Goal: Task Accomplishment & Management: Use online tool/utility

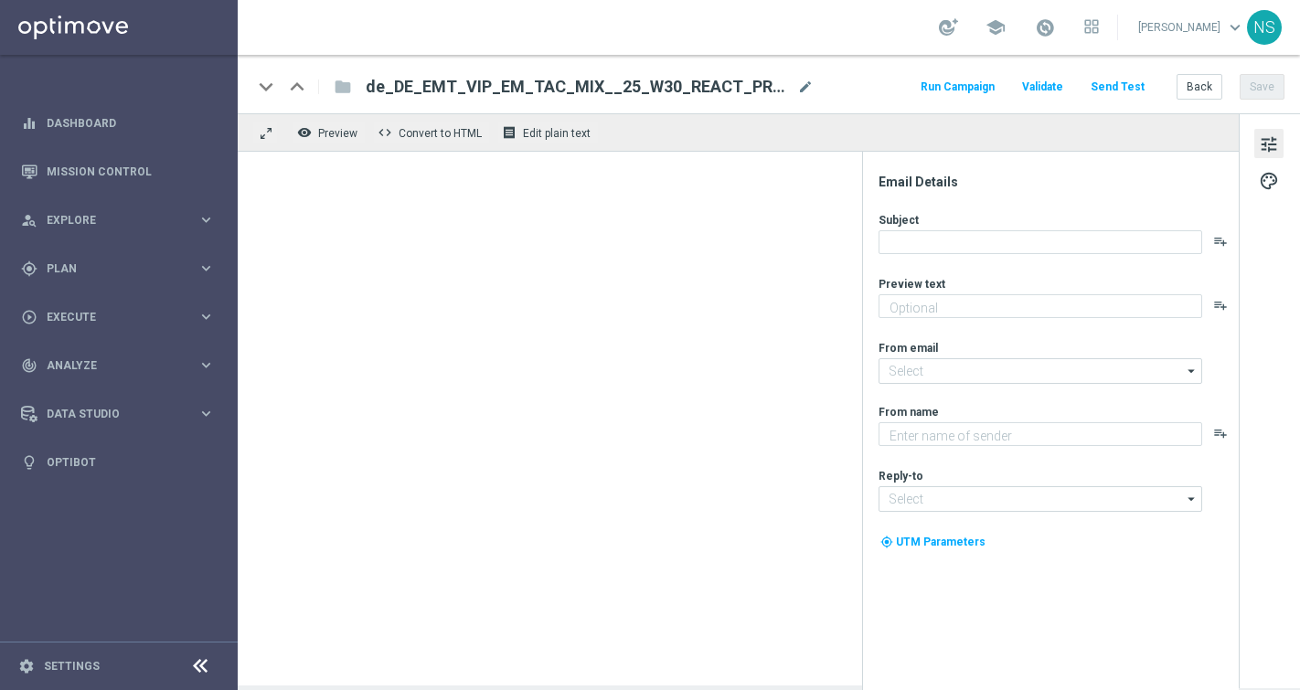
type textarea "Spiele jetzt direkt los und hol dir dein VIP-Geschenk."
type textarea "Millionaires' Club"
type input "[EMAIL_ADDRESS][DOMAIN_NAME]"
type textarea "Earn a free £100 BONUS for all your favourite slots when you stake just £500!"
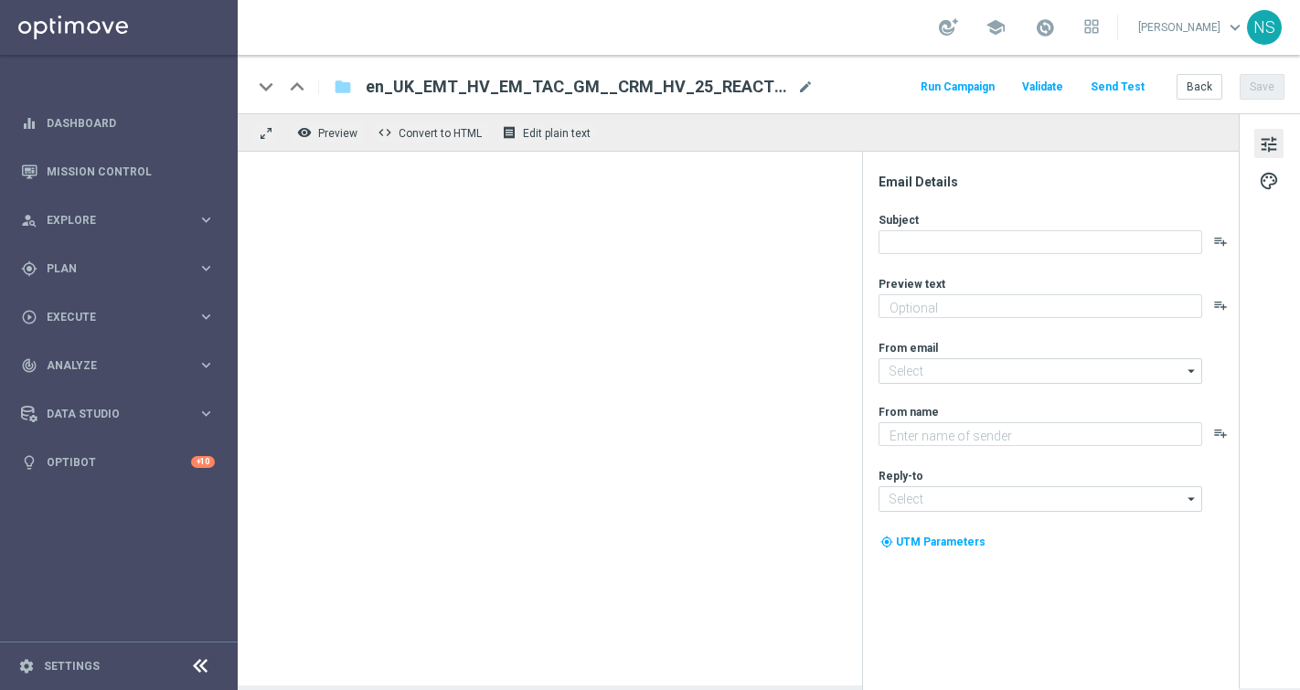
type input "[EMAIL_ADDRESS][DOMAIN_NAME]"
type textarea "Lottoland"
type input "support@lottoland.co.uk"
